Goal: Check status: Check status

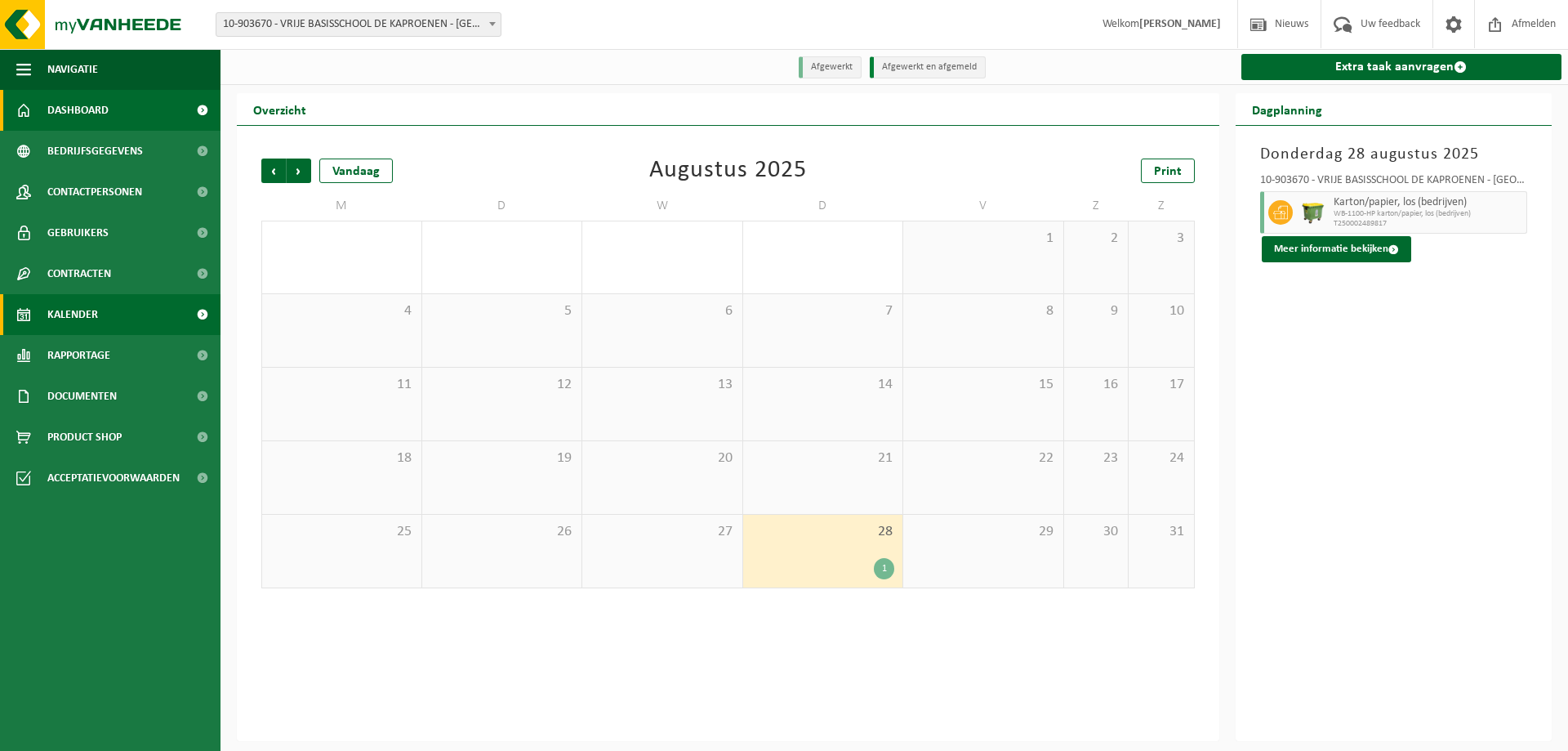
click at [93, 111] on span "Dashboard" at bounding box center [78, 111] width 61 height 41
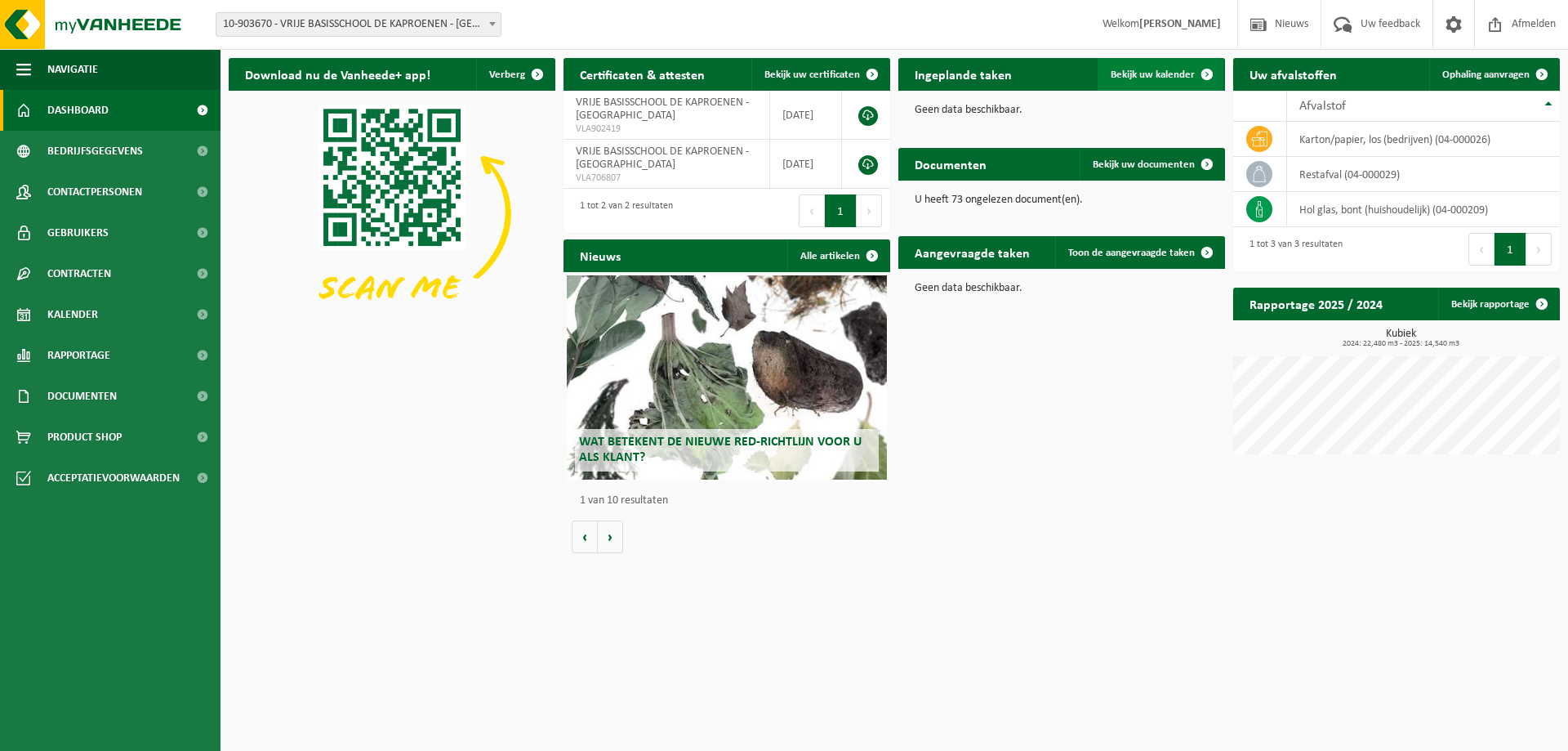
click at [1147, 74] on span "Bekijk uw kalender" at bounding box center [1153, 74] width 85 height 10
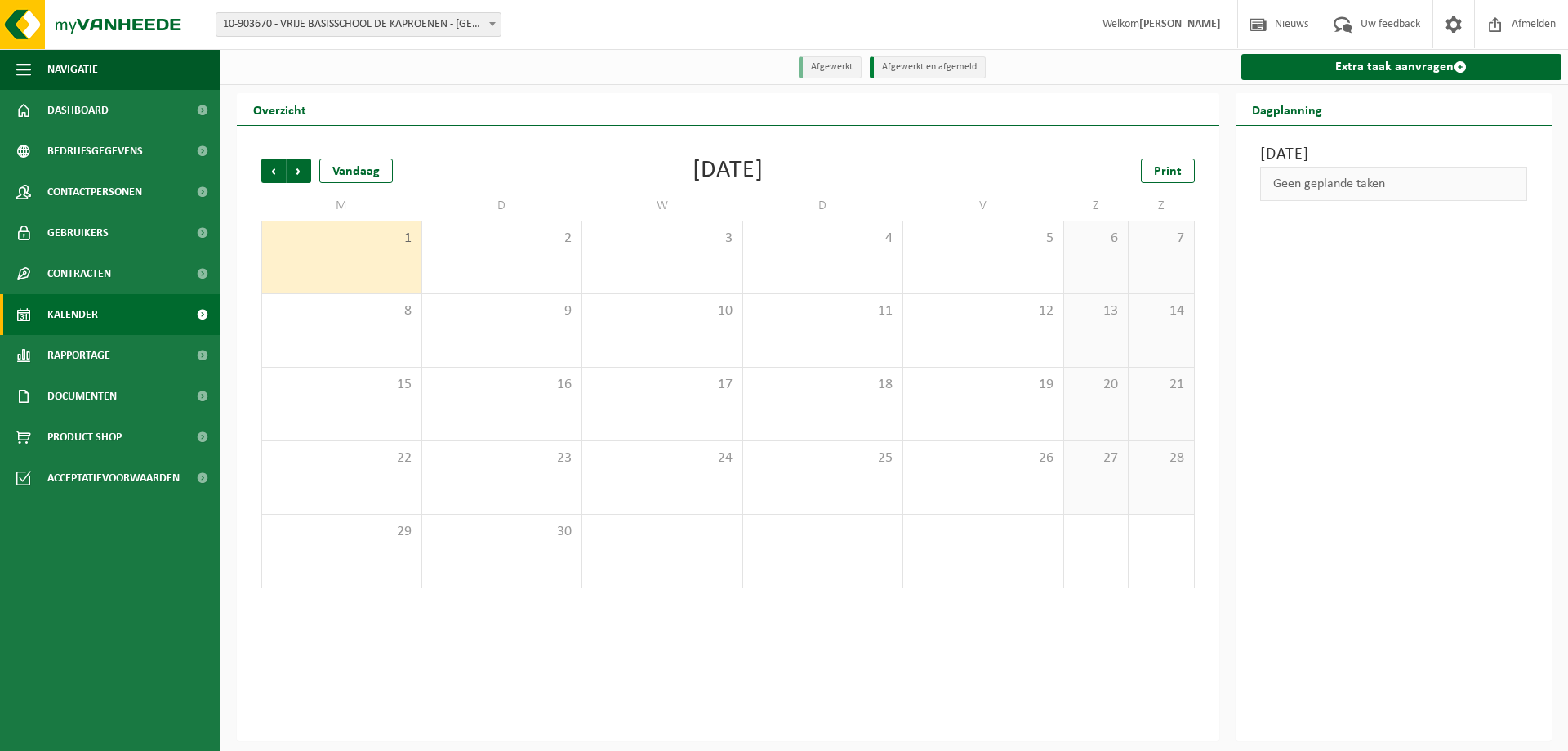
click at [307, 18] on span "10-903670 - VRIJE BASISSCHOOL DE KAPROENEN - [GEOGRAPHIC_DATA]" at bounding box center [359, 24] width 284 height 23
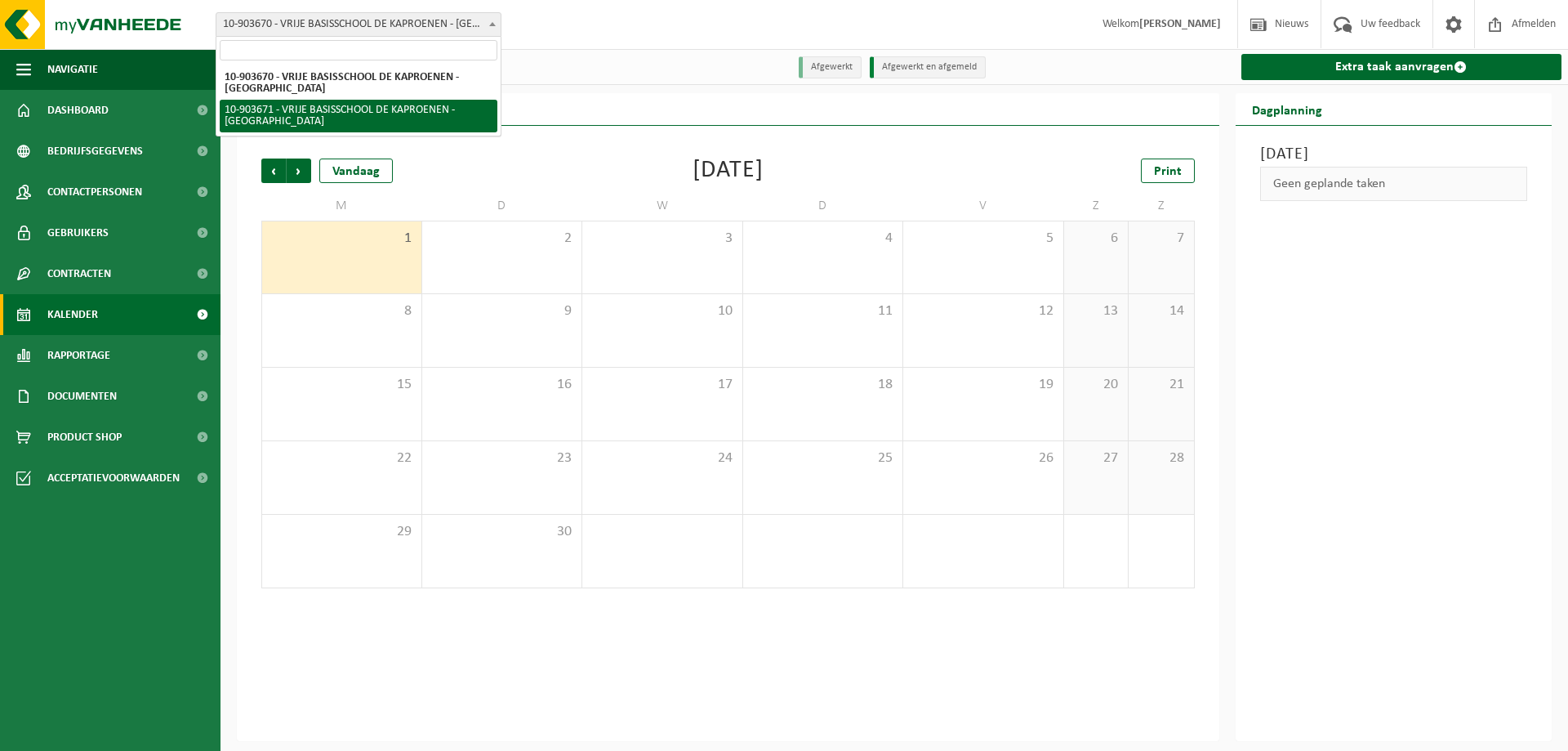
select select "122410"
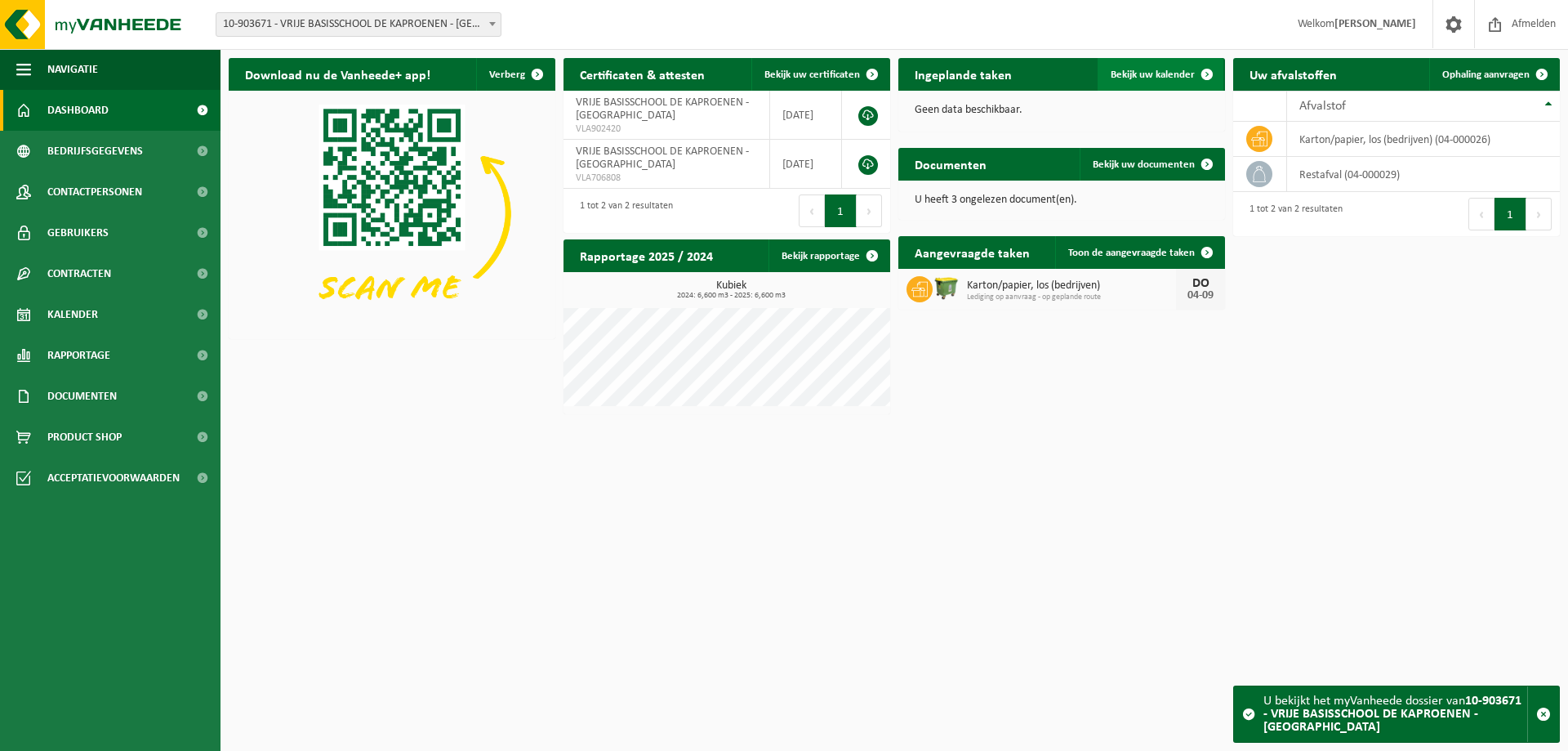
click at [1139, 80] on span "Bekijk uw kalender" at bounding box center [1153, 74] width 85 height 10
